Goal: Find specific page/section: Find specific page/section

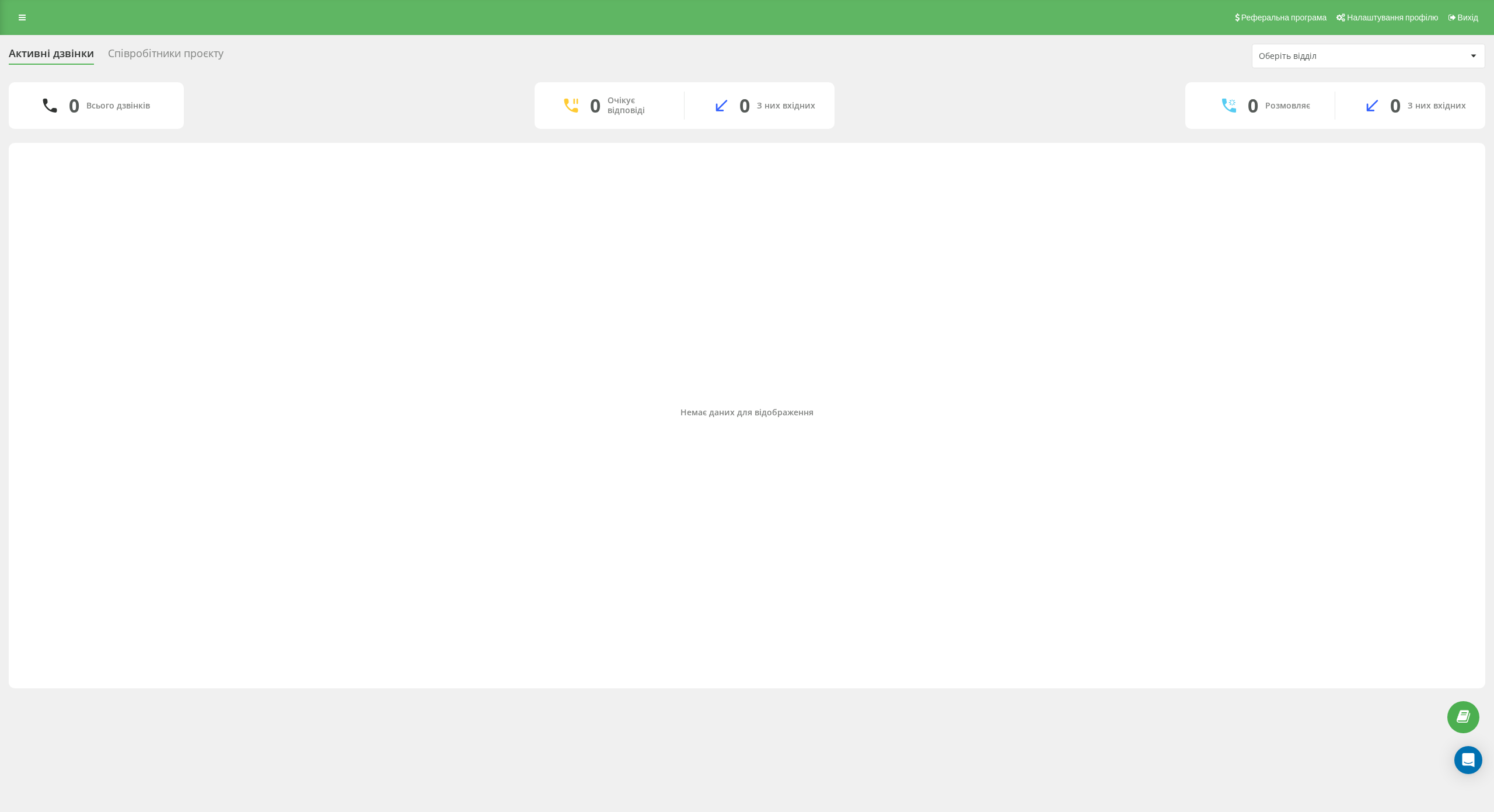
click at [159, 56] on div "Співробітники проєкту" at bounding box center [165, 56] width 116 height 18
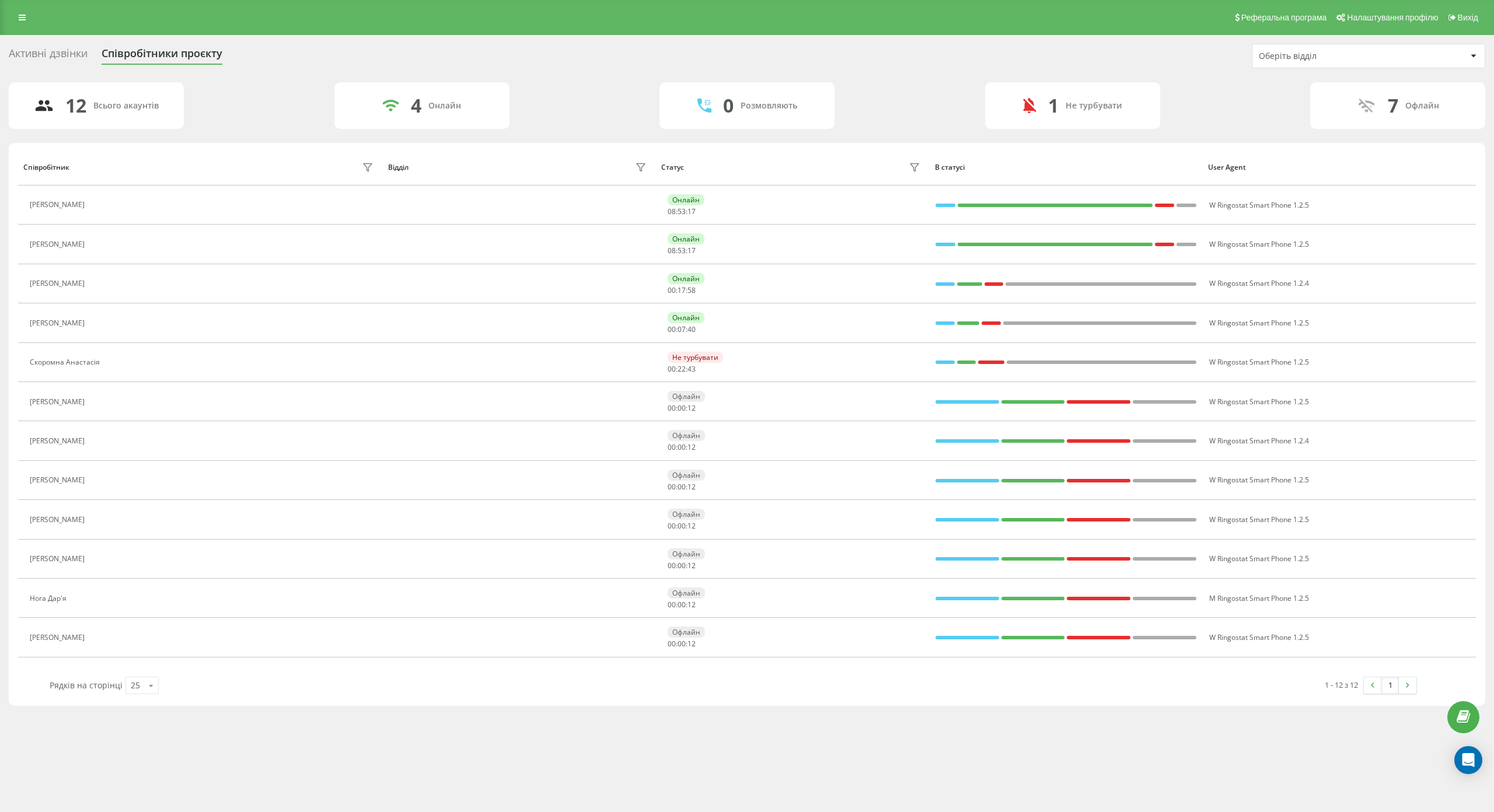
click at [87, 55] on div "Активні дзвінки" at bounding box center [48, 56] width 79 height 18
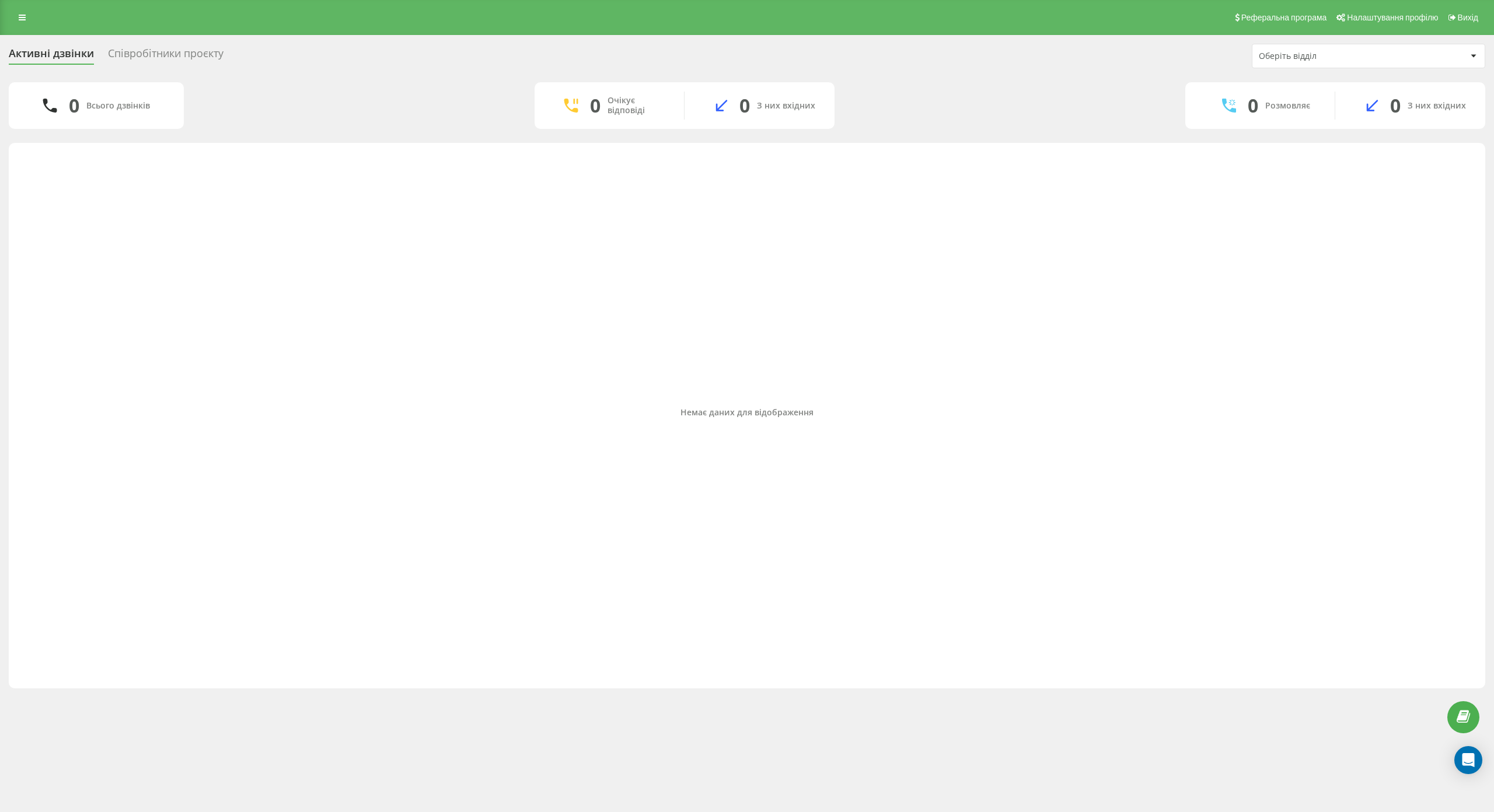
click at [560, 349] on div "Немає даних для відображення" at bounding box center [747, 413] width 1458 height 528
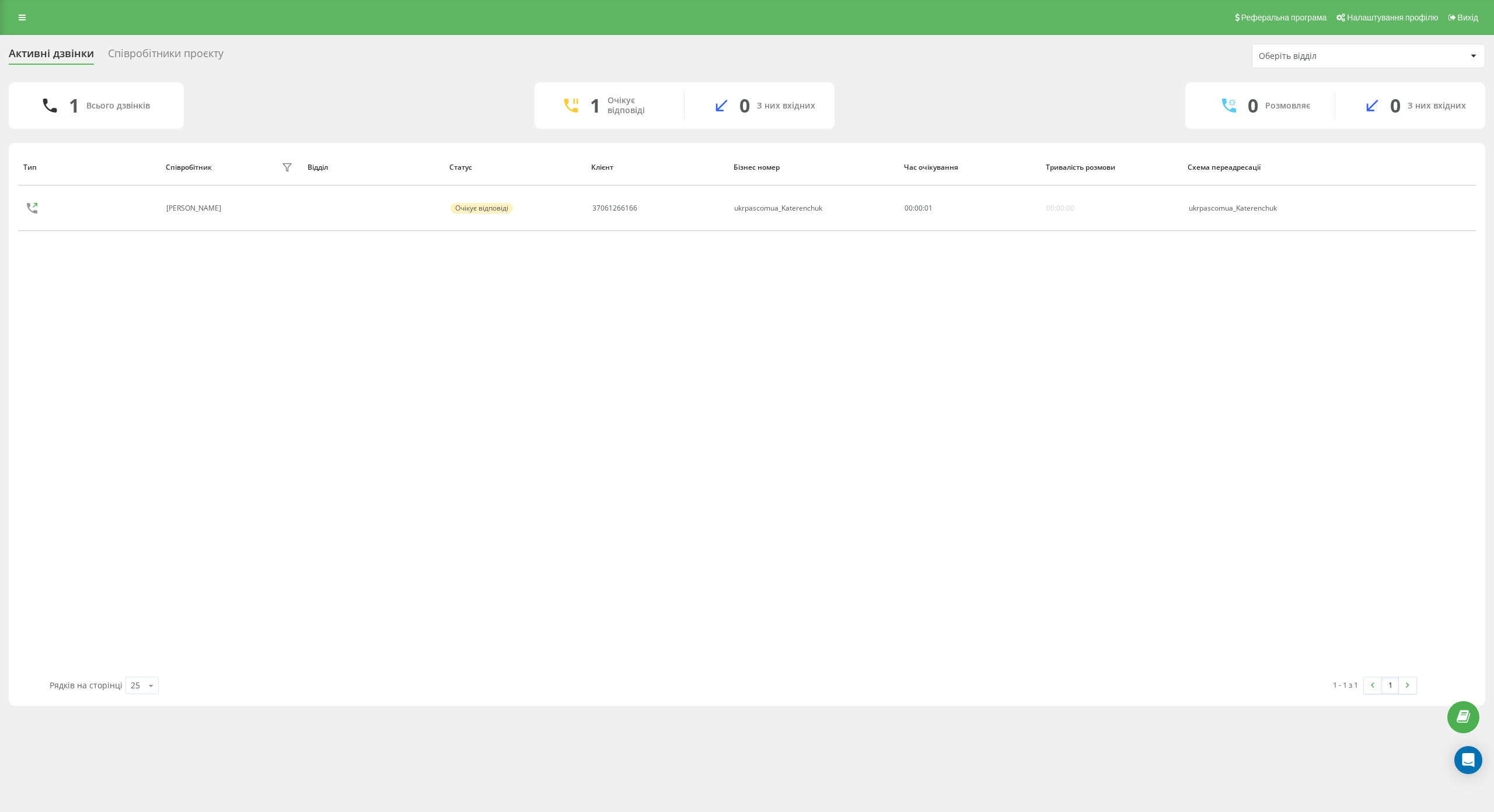
click at [262, 278] on div "Тип Співробітник фільтру Відділ Статус Клієнт Бізнес номер Час очікування Трива…" at bounding box center [747, 413] width 1458 height 528
click at [33, 235] on table "Тип Співробітник фільтру Відділ Статус Клієнт Бізнес номер Час очікування Трива…" at bounding box center [747, 192] width 1458 height 88
